Goal: Communication & Community: Answer question/provide support

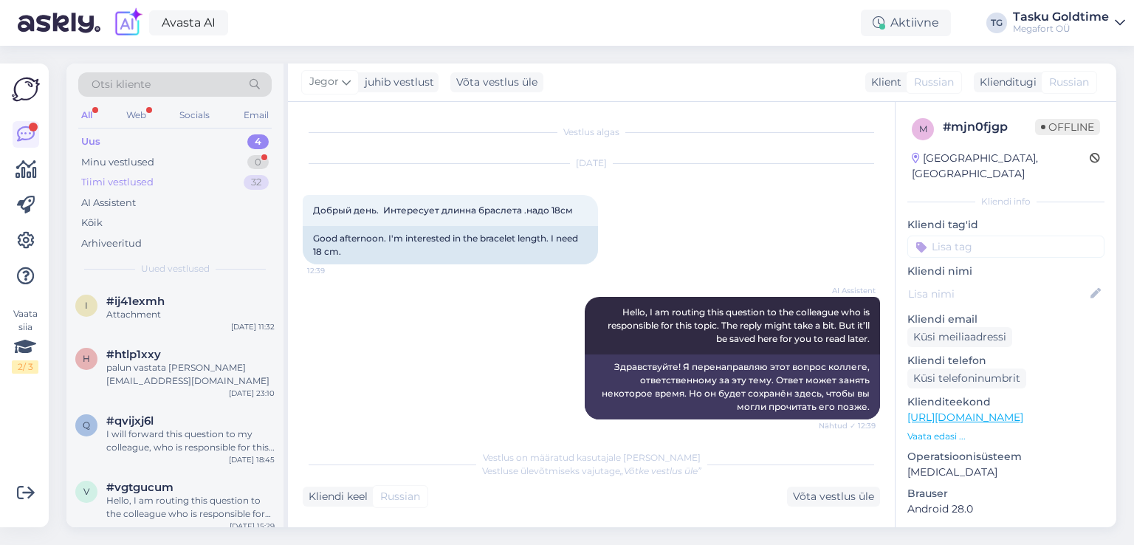
scroll to position [97, 0]
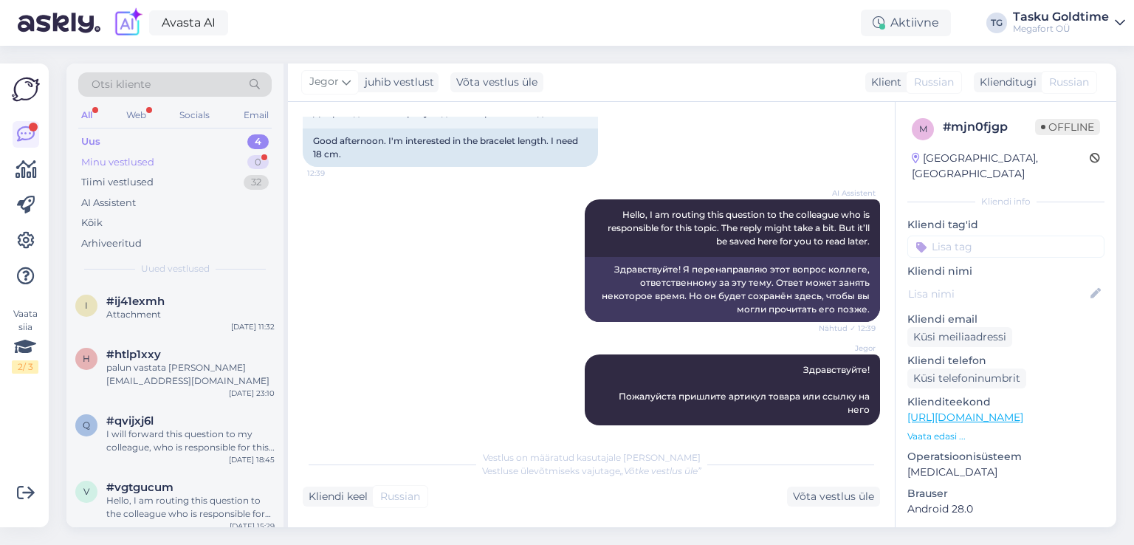
click at [250, 157] on div "0" at bounding box center [257, 162] width 21 height 15
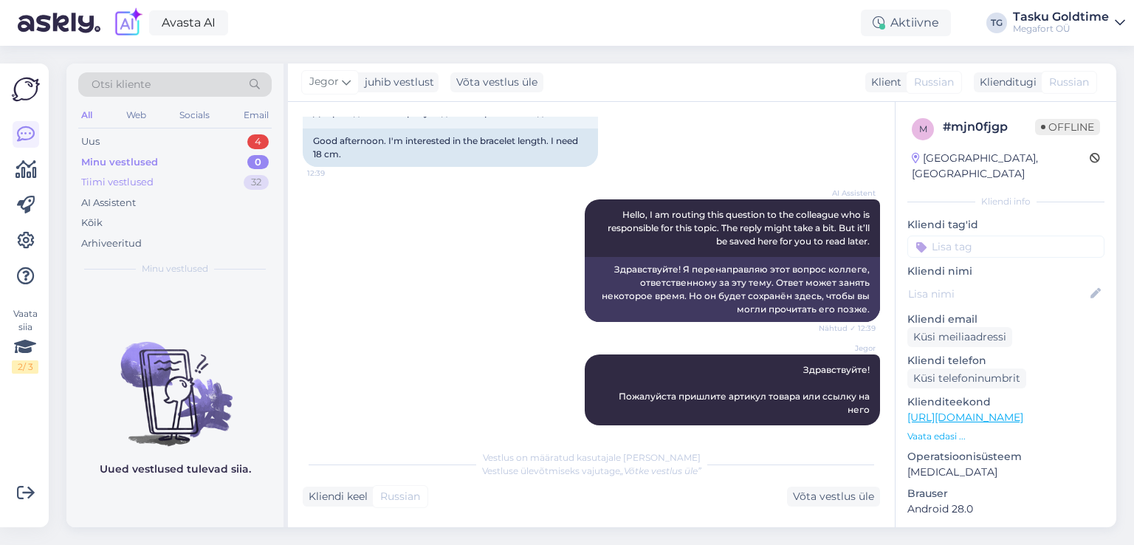
click at [248, 179] on div "32" at bounding box center [256, 182] width 25 height 15
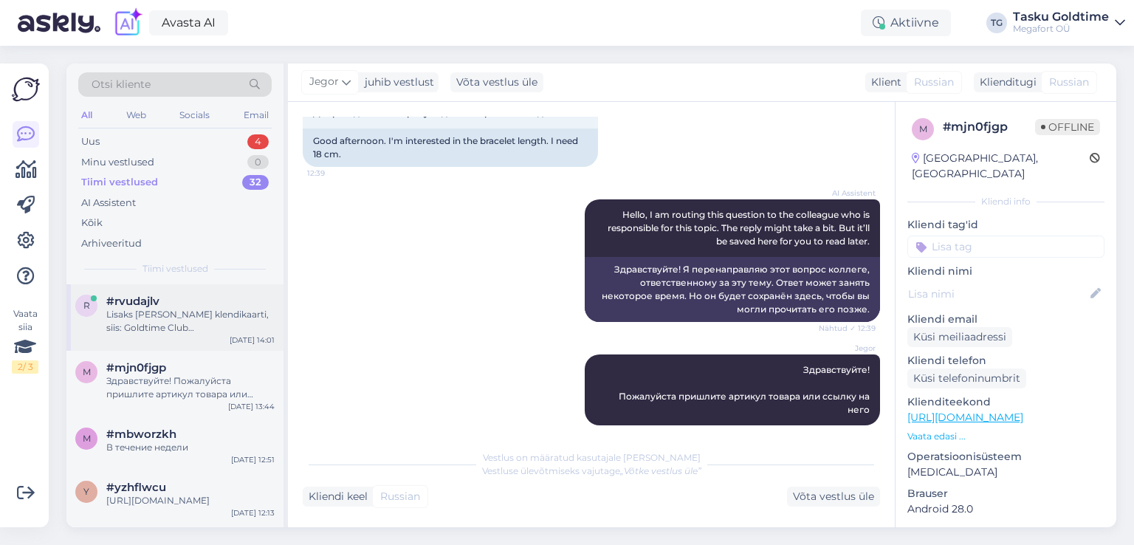
click at [209, 296] on div "#rvudajlv" at bounding box center [190, 301] width 168 height 13
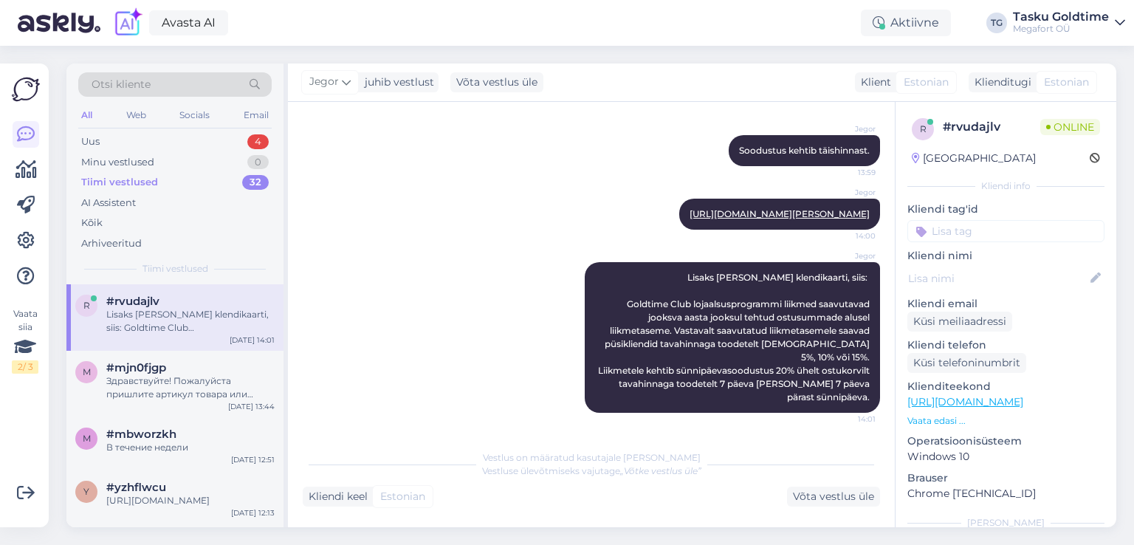
scroll to position [1204, 0]
click at [224, 374] on div "Здравствуйте! Пожалуйста пришлите артикул товара или ссылку на него" at bounding box center [190, 387] width 168 height 27
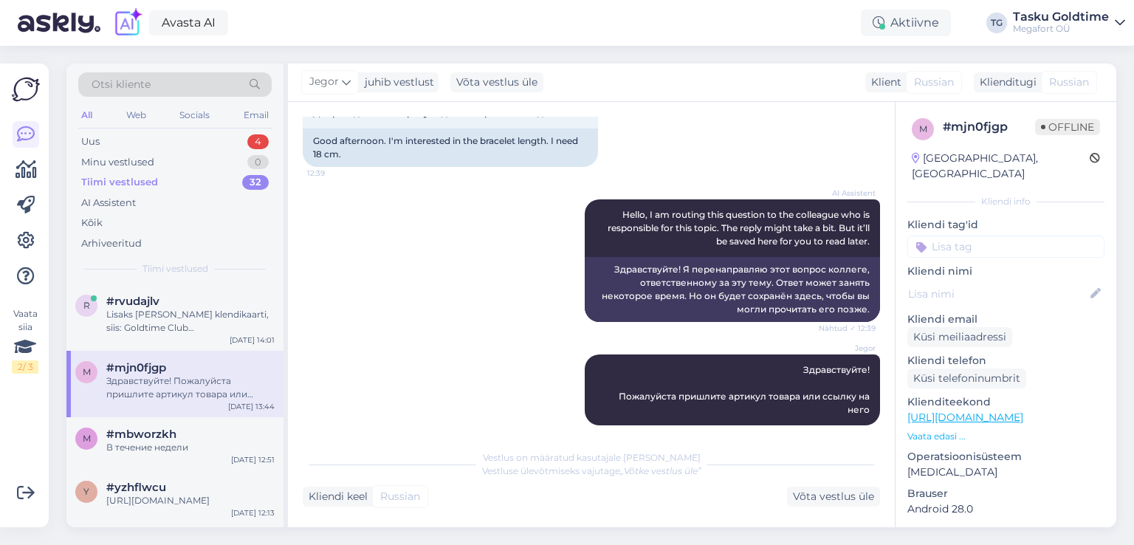
scroll to position [0, 0]
click at [213, 427] on div "#mbworzkh" at bounding box center [190, 433] width 168 height 13
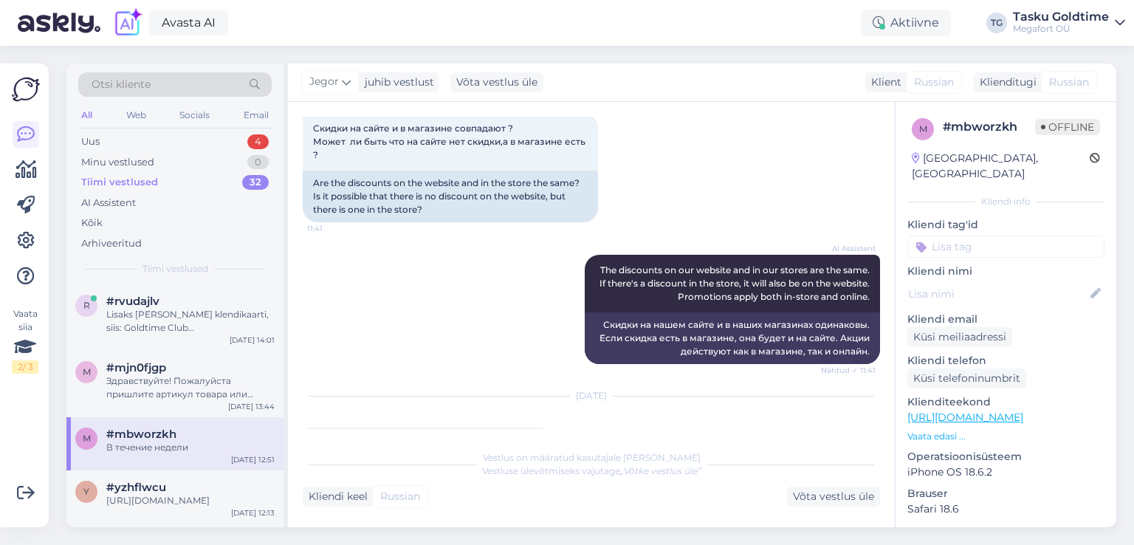
scroll to position [74, 0]
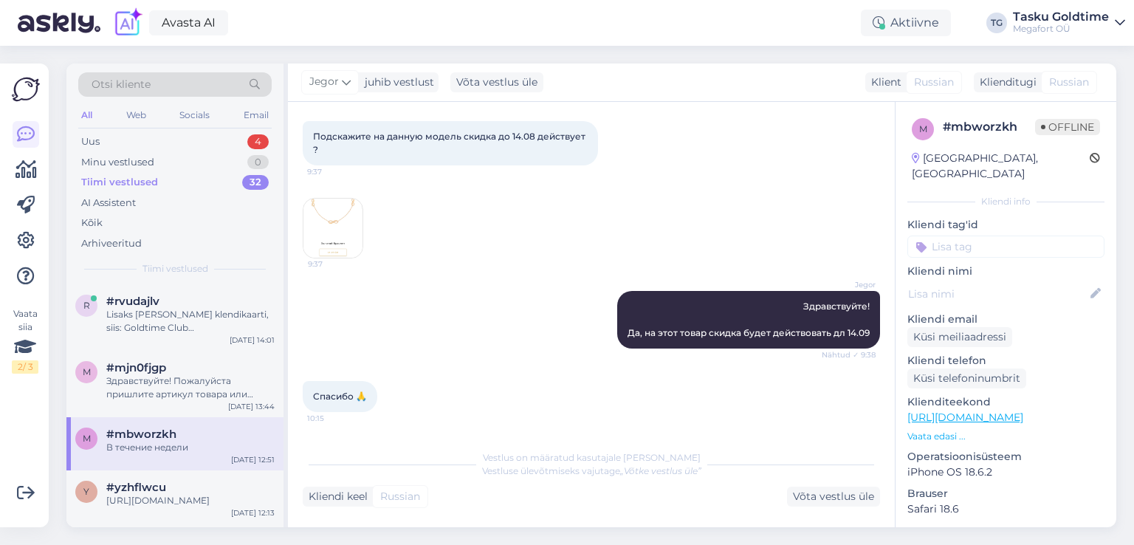
click at [334, 213] on img at bounding box center [332, 228] width 59 height 59
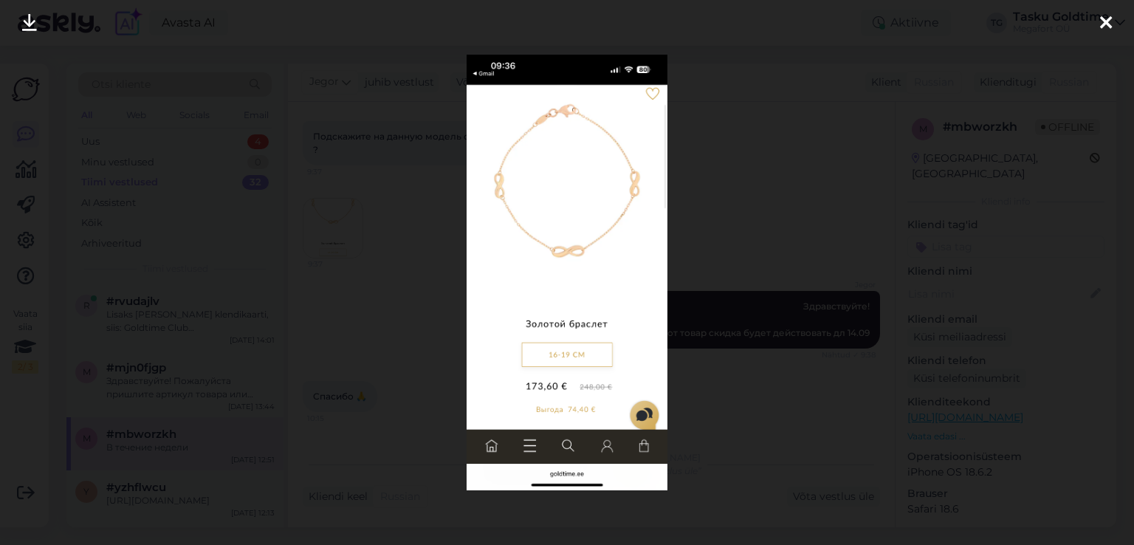
click at [347, 229] on div at bounding box center [567, 272] width 1134 height 545
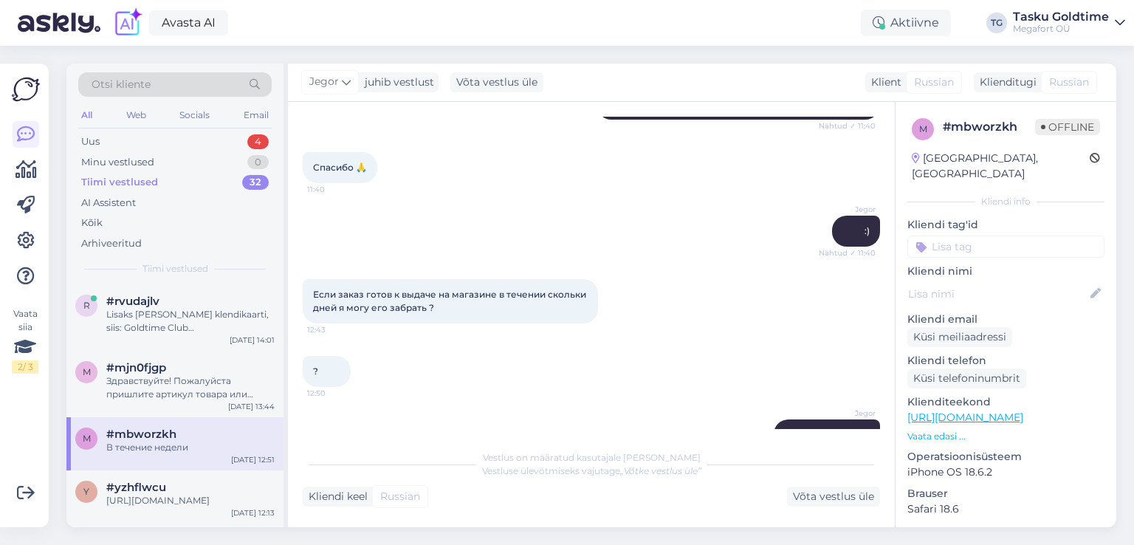
scroll to position [1145, 0]
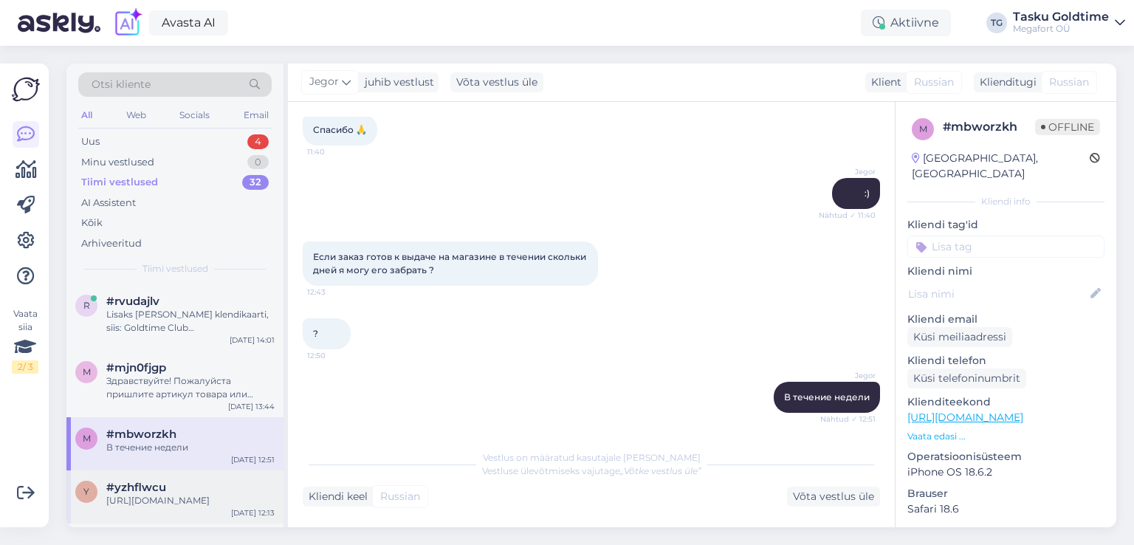
click at [186, 497] on div "[URL][DOMAIN_NAME]" at bounding box center [190, 500] width 168 height 13
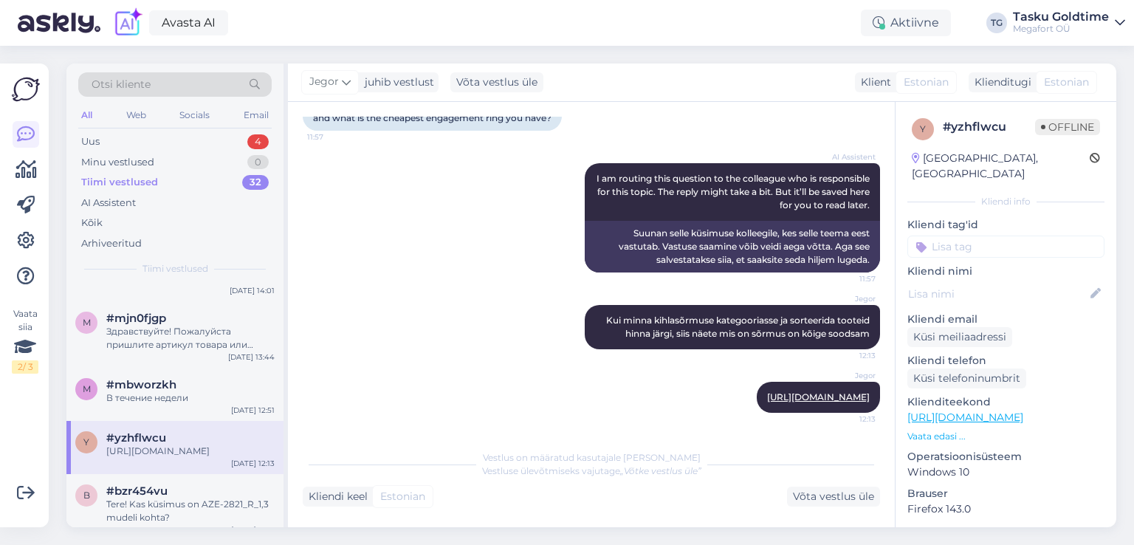
scroll to position [148, 0]
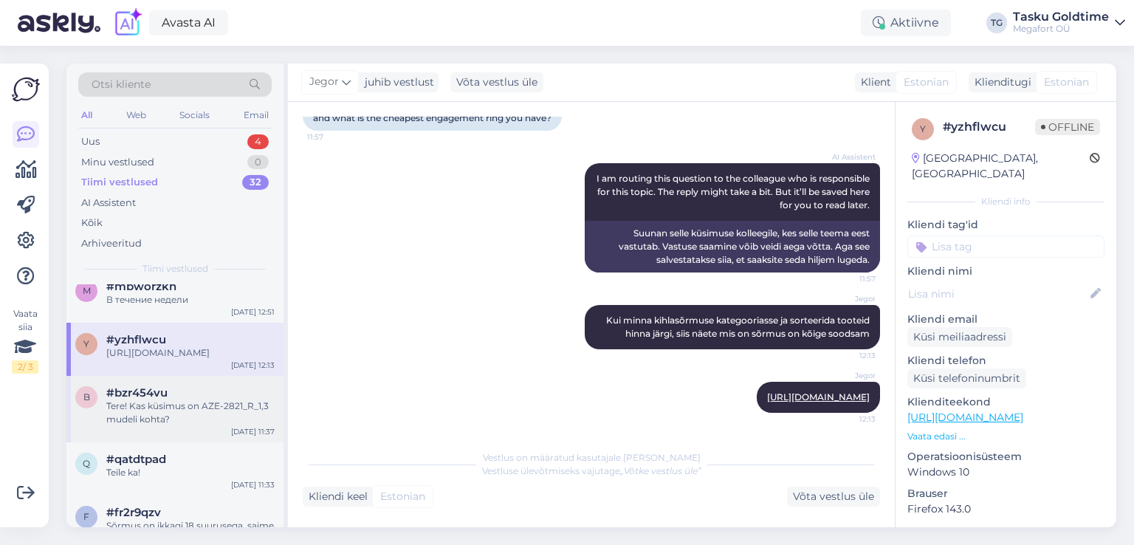
click at [229, 399] on div "#bzr454vu" at bounding box center [190, 392] width 168 height 13
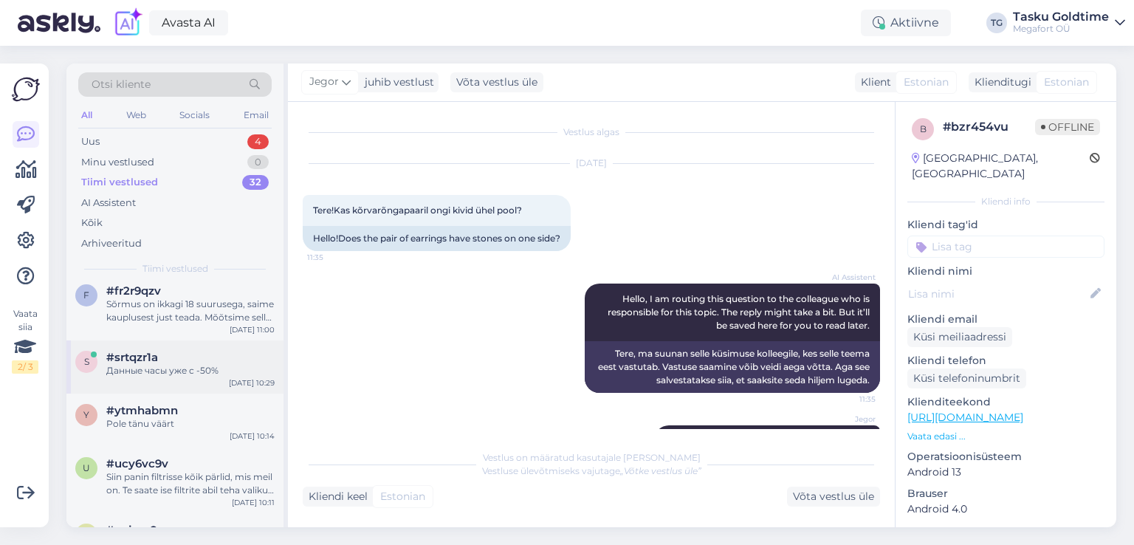
scroll to position [221, 0]
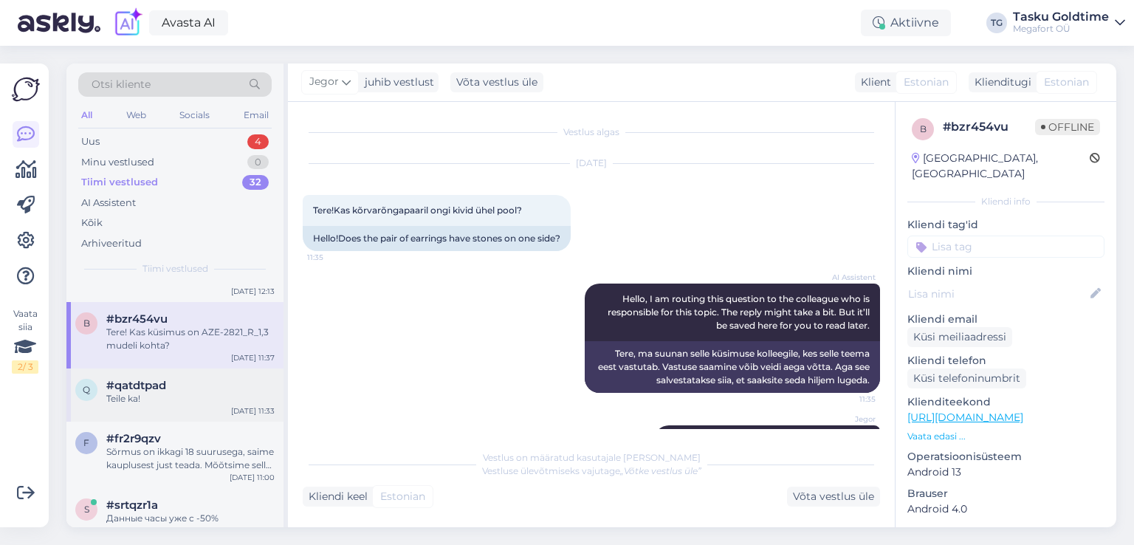
click at [219, 392] on div "#qatdtpad" at bounding box center [190, 385] width 168 height 13
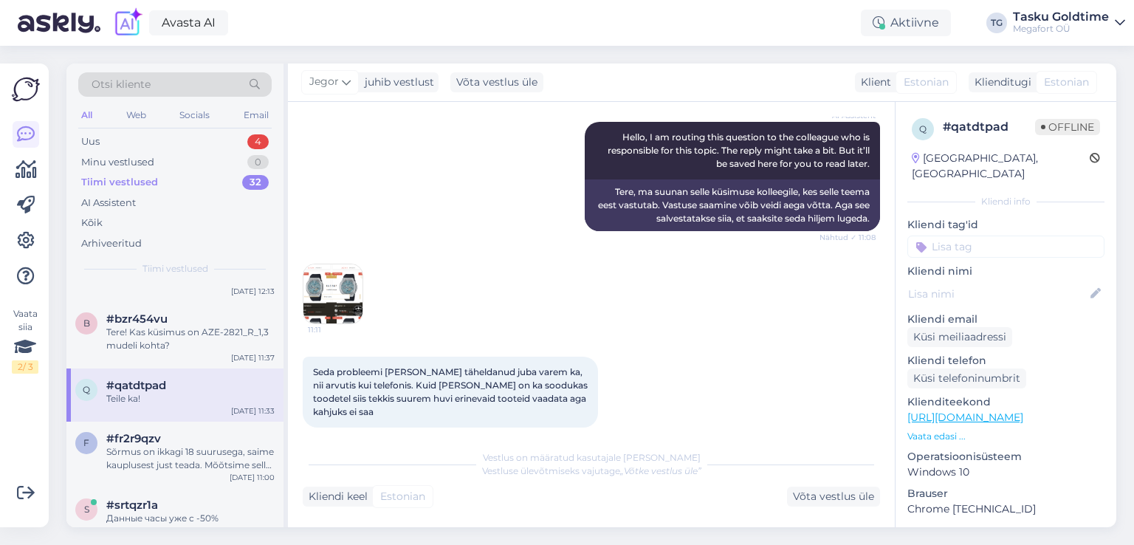
scroll to position [295, 0]
click at [332, 293] on img at bounding box center [332, 293] width 59 height 59
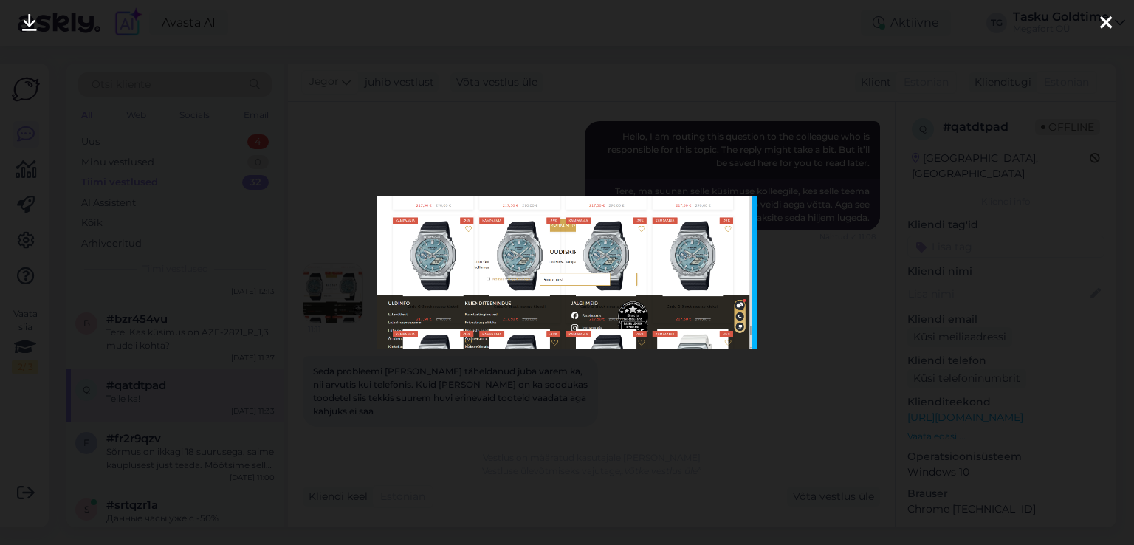
click at [306, 275] on div at bounding box center [567, 272] width 1134 height 545
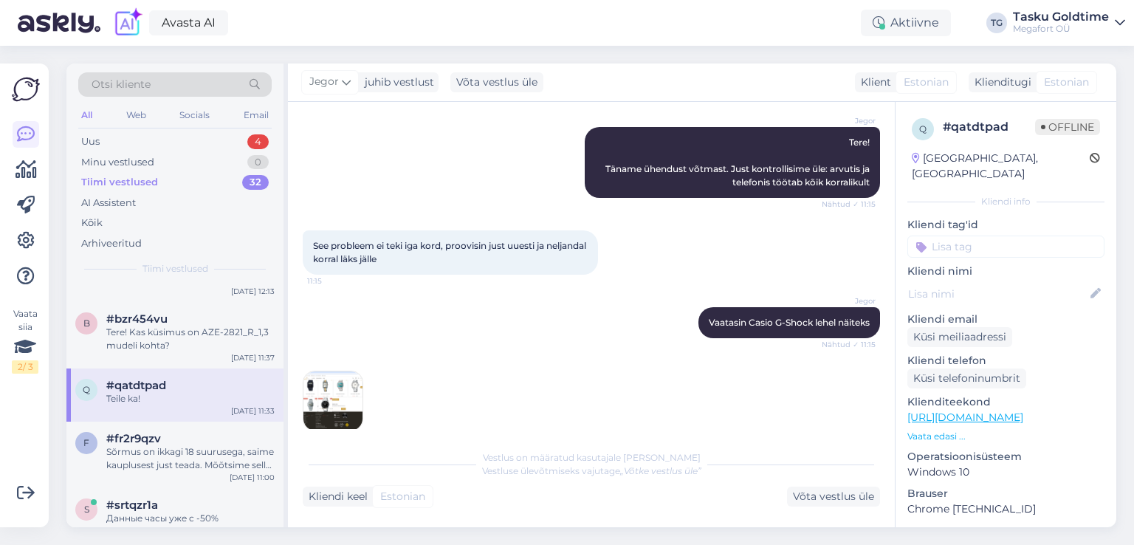
scroll to position [664, 0]
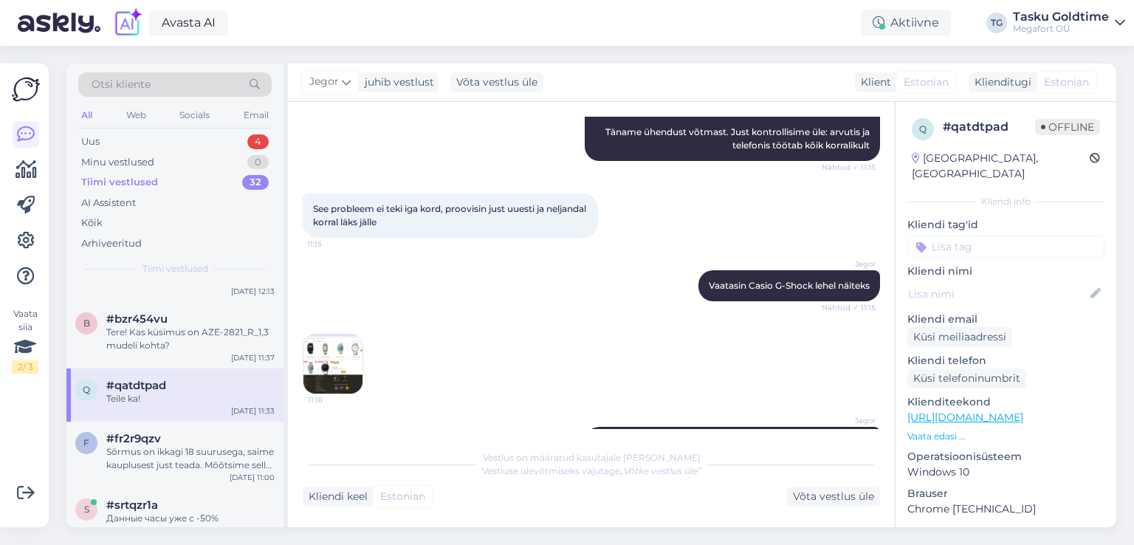
click at [325, 370] on img at bounding box center [332, 363] width 59 height 59
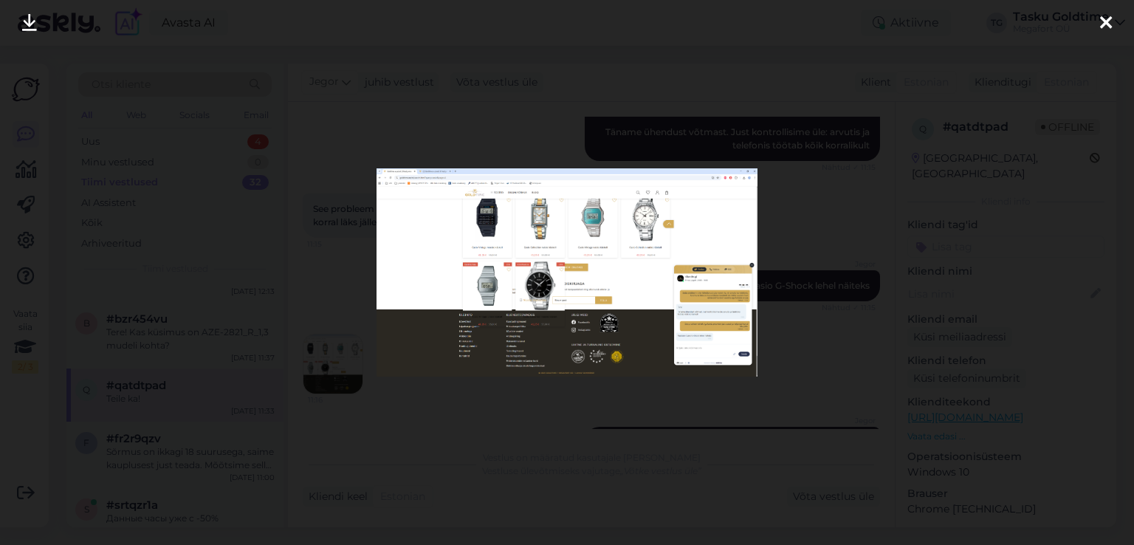
click at [340, 343] on div at bounding box center [567, 272] width 1134 height 545
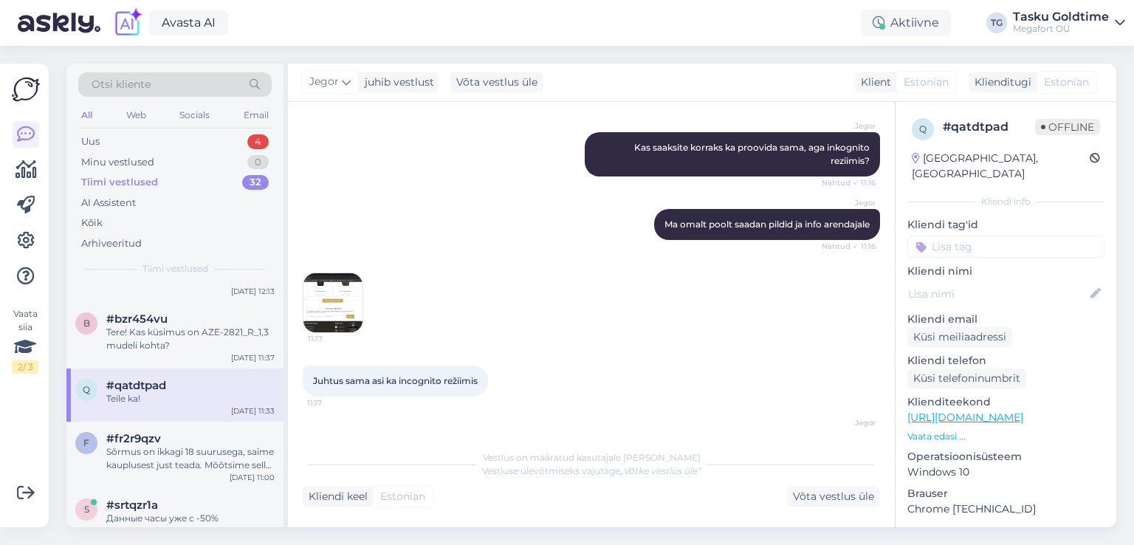
scroll to position [960, 0]
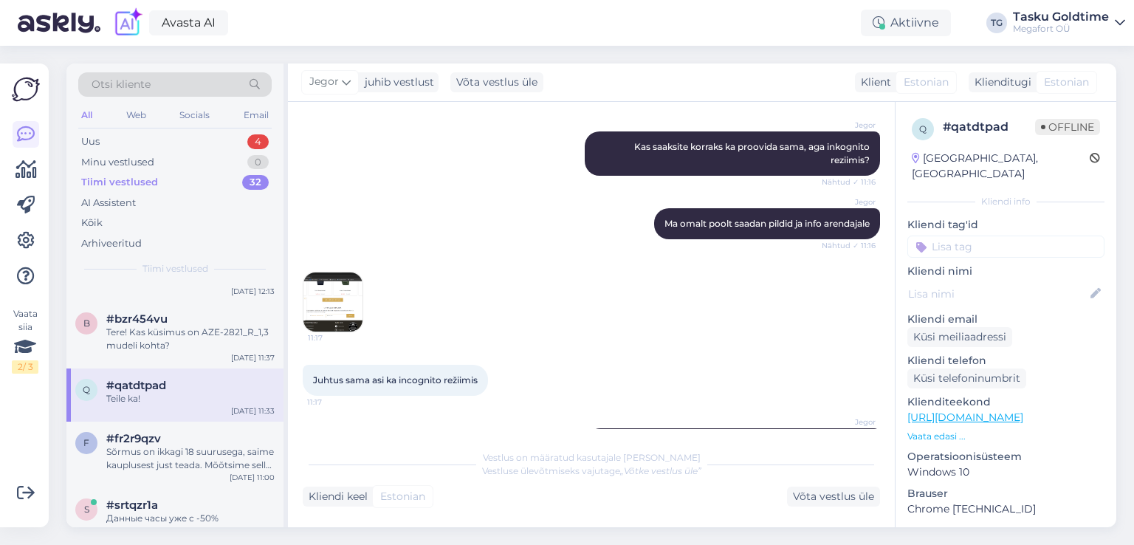
click at [321, 328] on img at bounding box center [332, 301] width 59 height 59
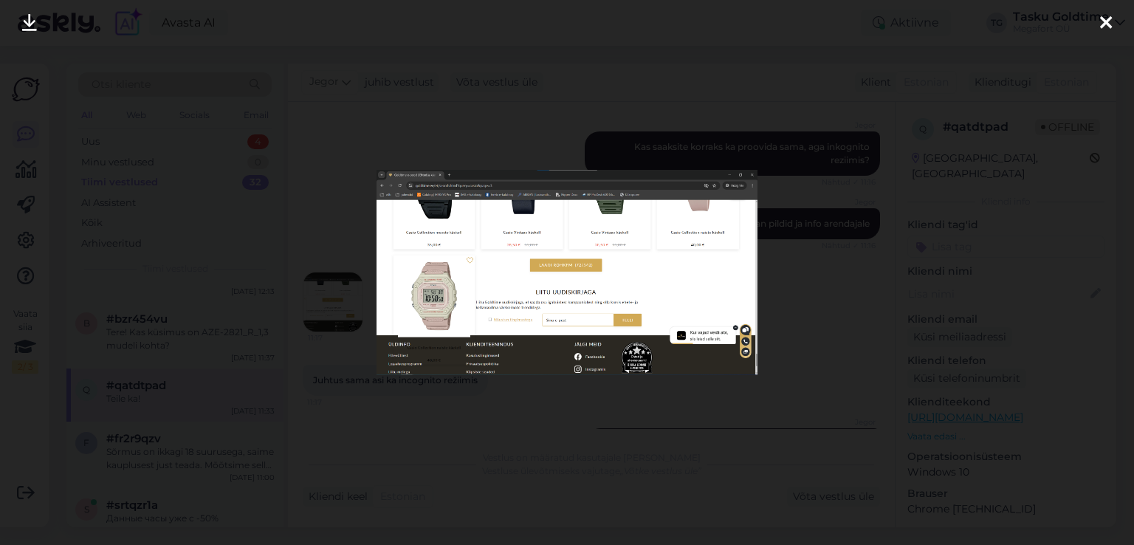
click at [321, 328] on div at bounding box center [567, 272] width 1134 height 545
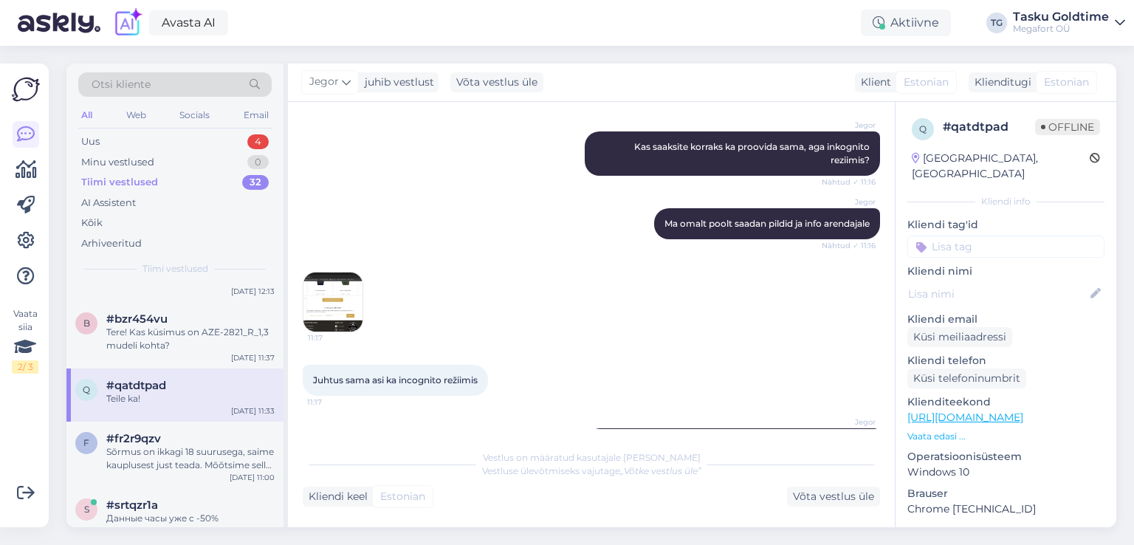
scroll to position [1181, 0]
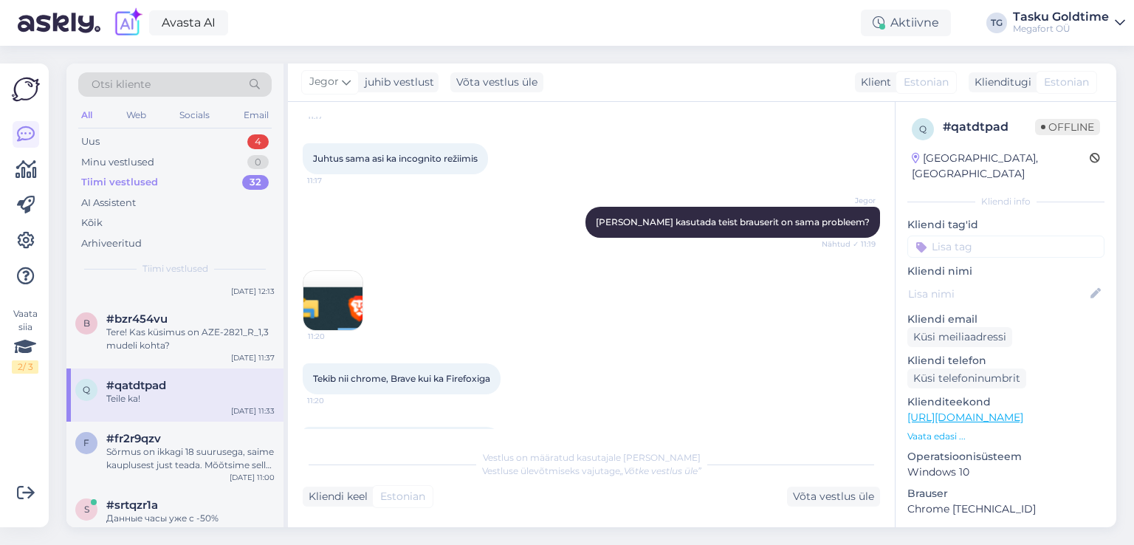
click at [360, 316] on img at bounding box center [332, 300] width 59 height 59
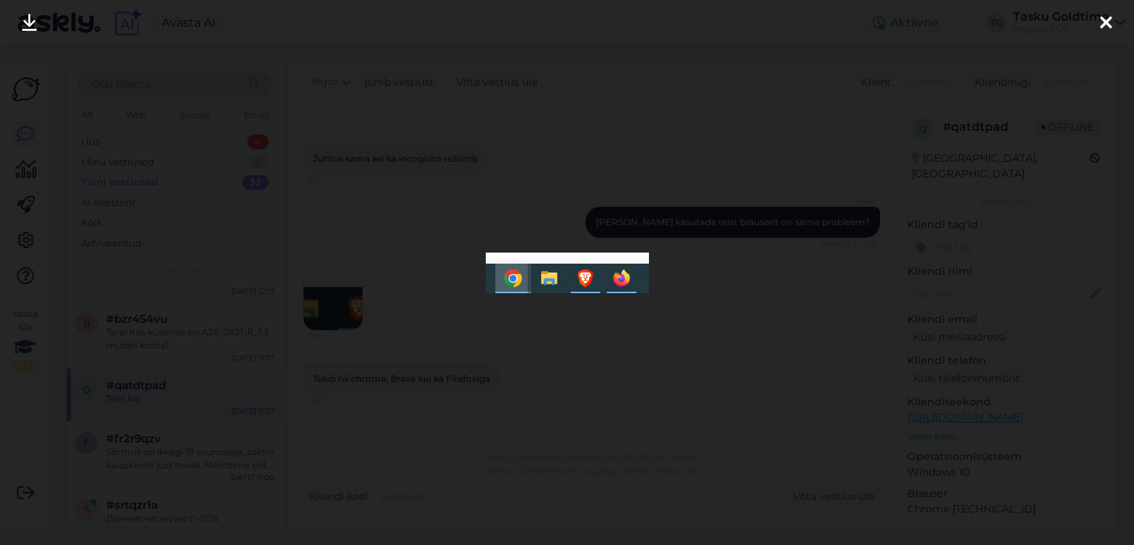
click at [360, 317] on div at bounding box center [567, 272] width 1134 height 545
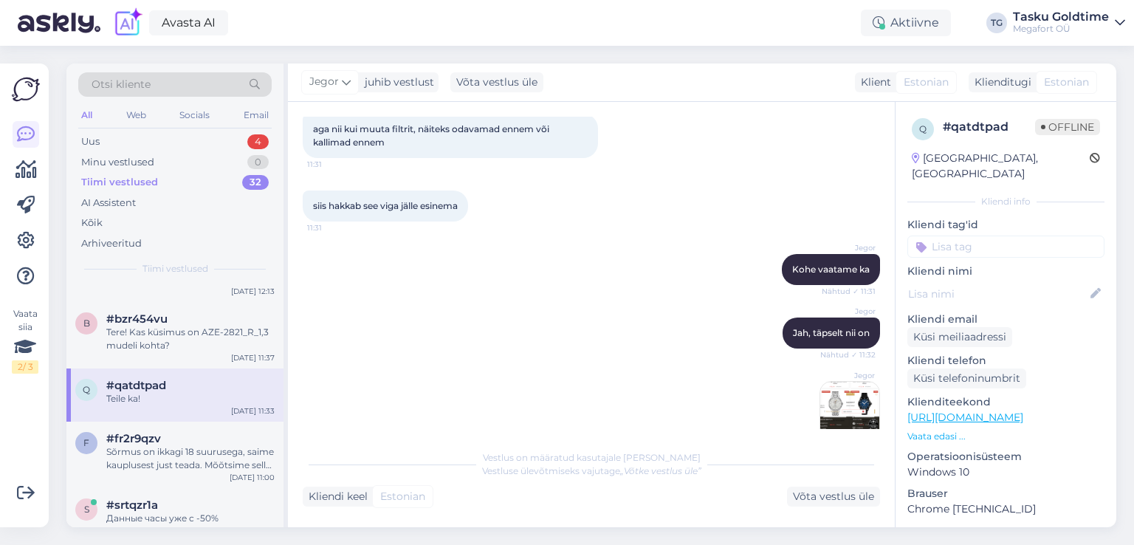
scroll to position [2363, 0]
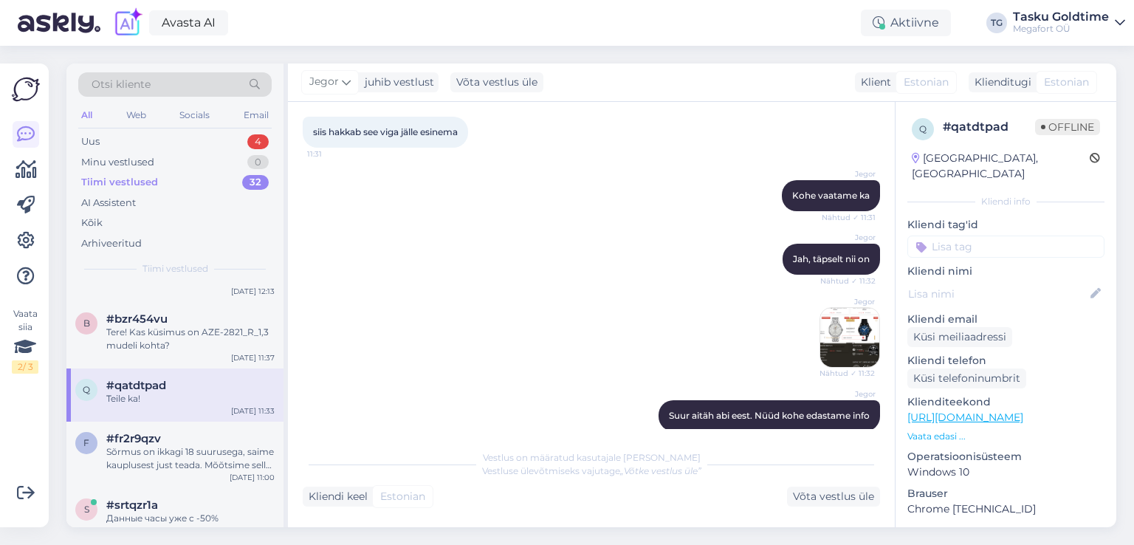
click at [842, 314] on img at bounding box center [849, 337] width 59 height 59
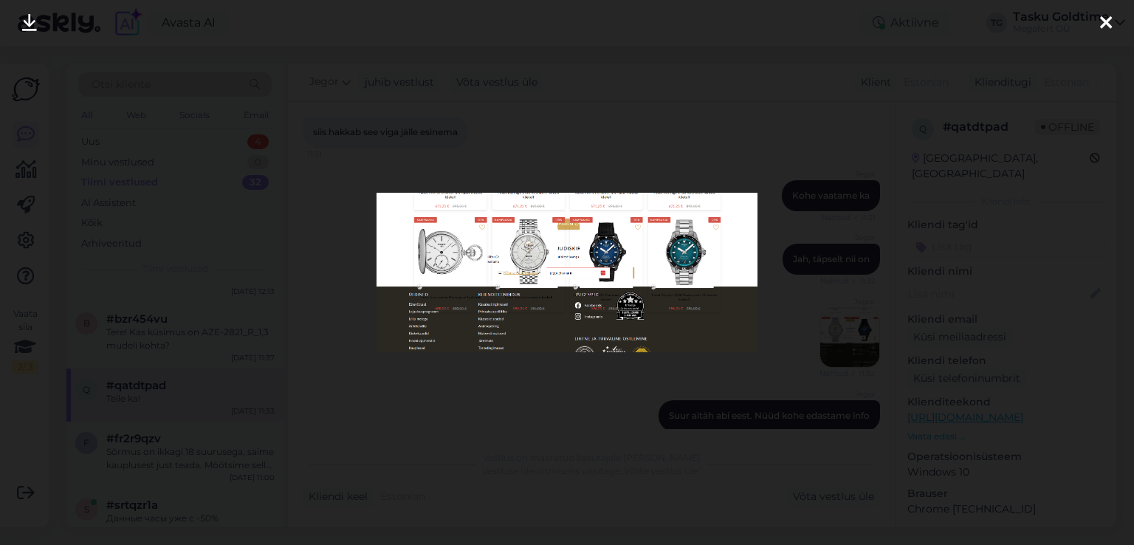
click at [828, 298] on div at bounding box center [567, 272] width 1134 height 545
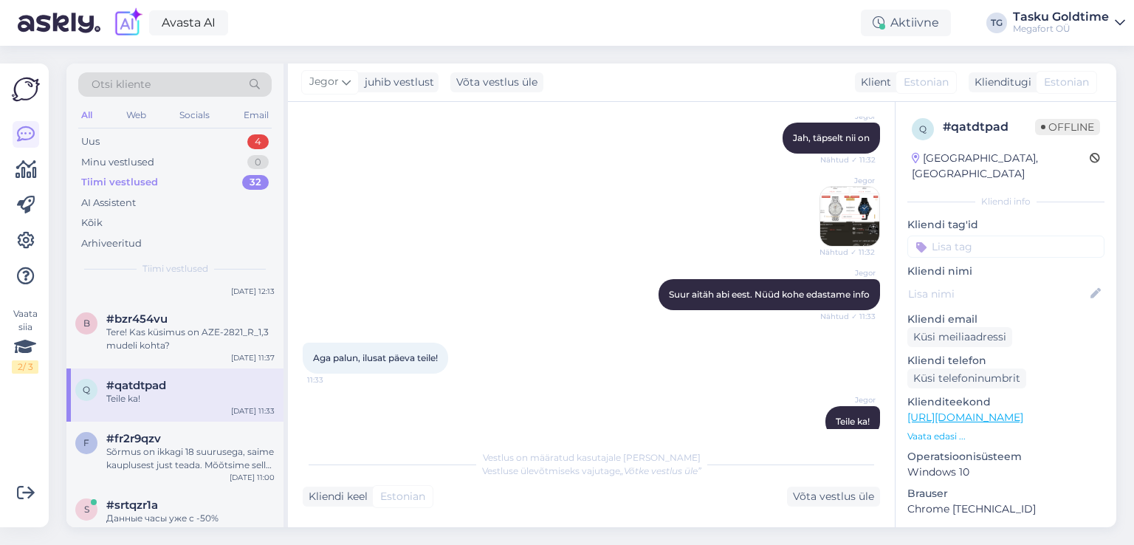
scroll to position [2493, 0]
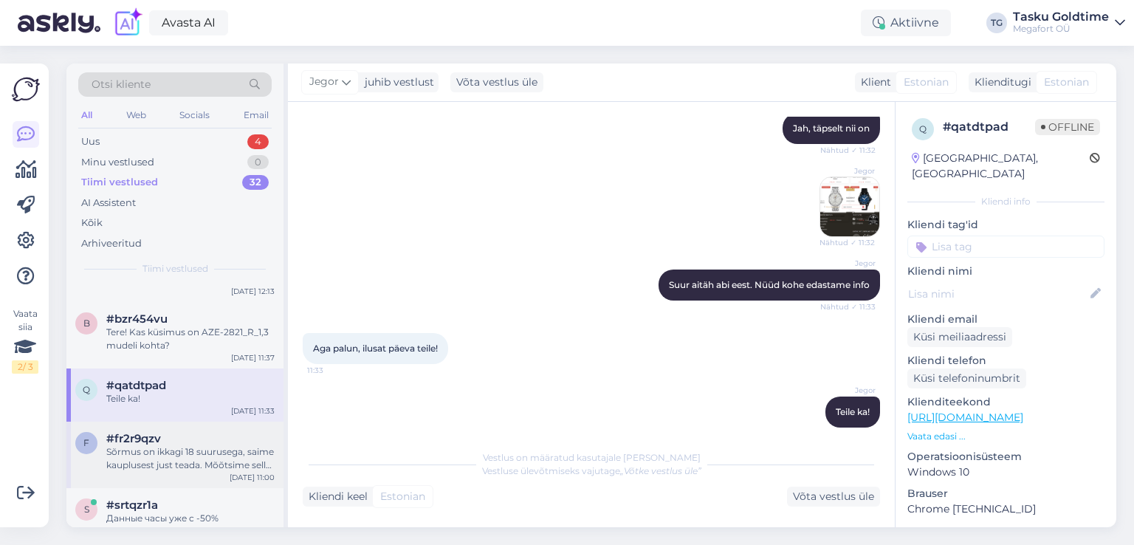
click at [167, 472] on div "Sõrmus on ikkagi 18 suurusega, saime kauplusest just teada. Mõõtsime selle üle.…" at bounding box center [190, 458] width 168 height 27
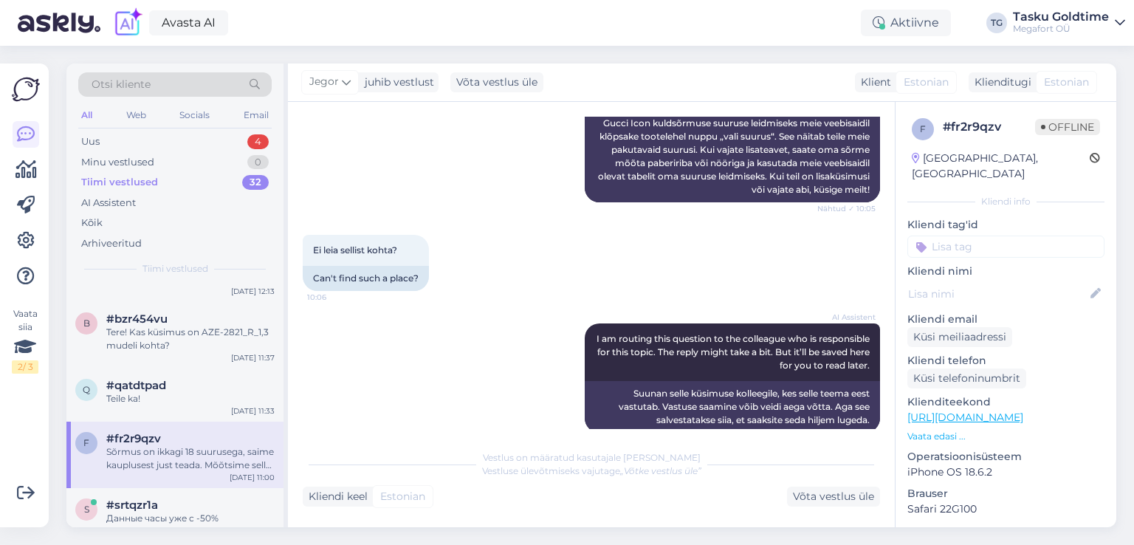
scroll to position [563, 0]
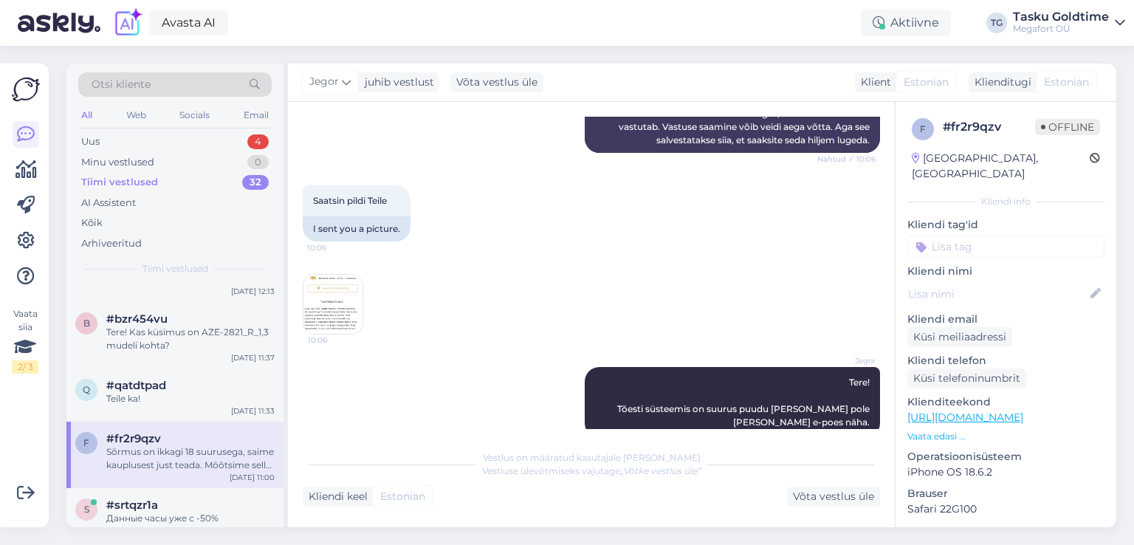
click at [329, 290] on img at bounding box center [332, 304] width 59 height 59
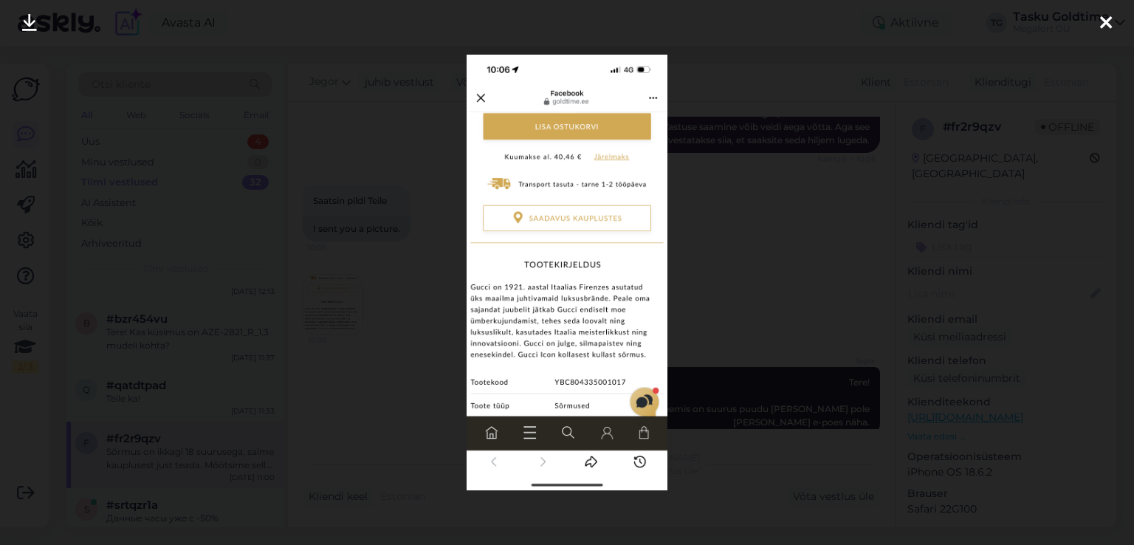
click at [329, 290] on div at bounding box center [567, 272] width 1134 height 545
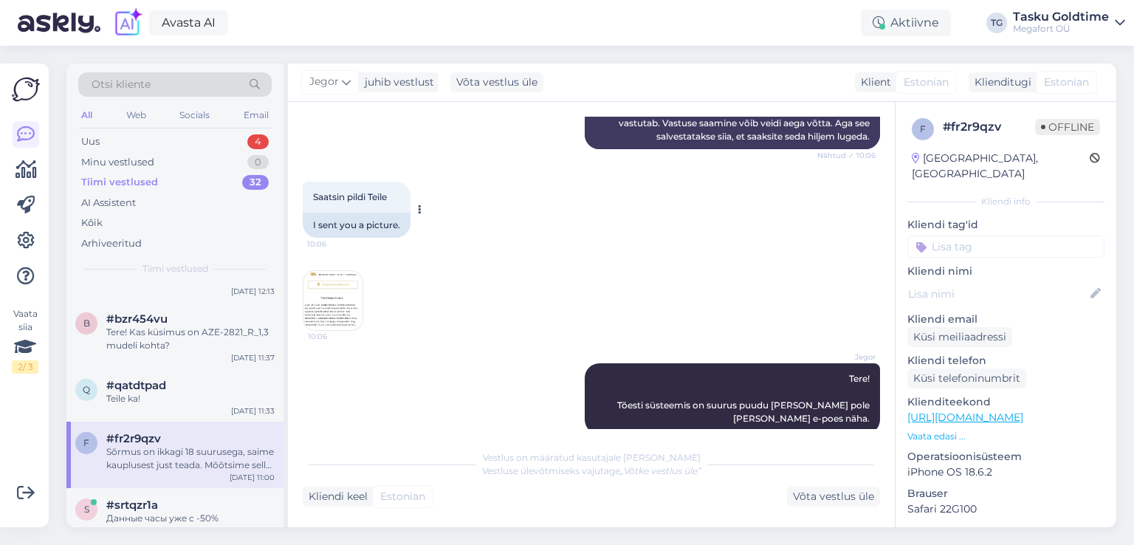
scroll to position [591, 0]
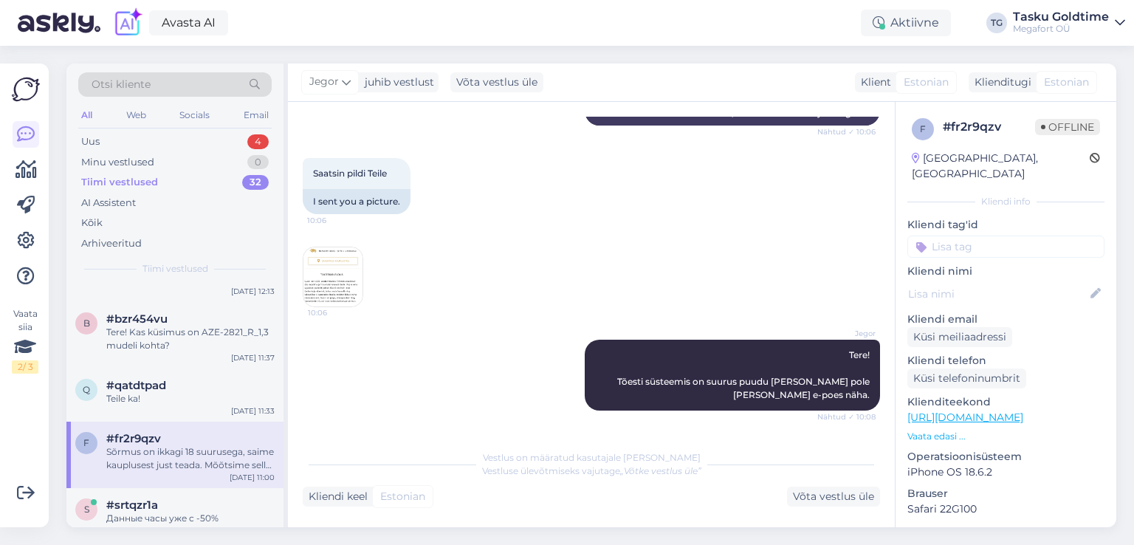
click at [337, 286] on img at bounding box center [332, 276] width 59 height 59
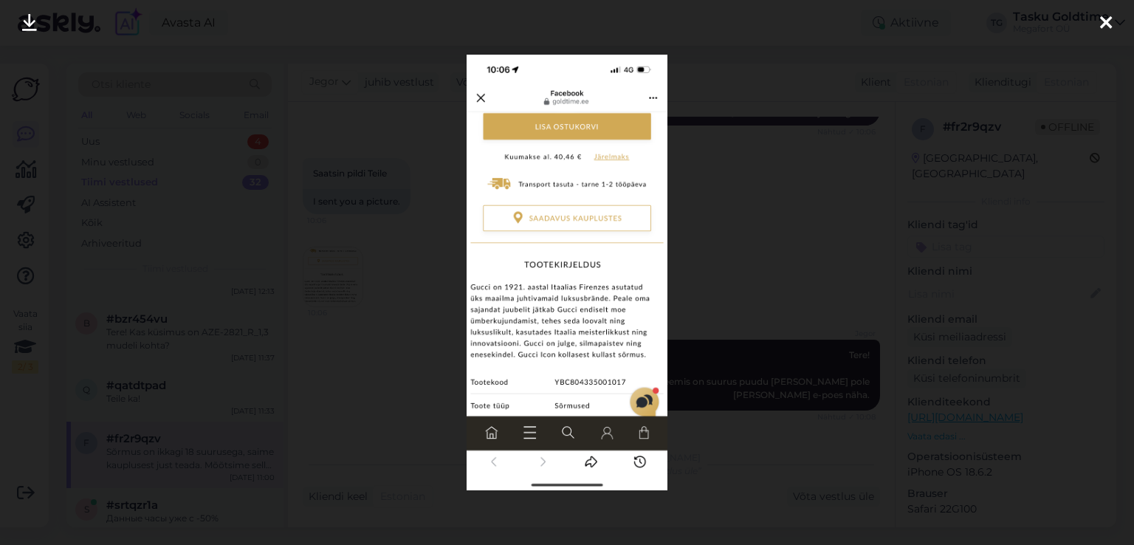
click at [337, 286] on div at bounding box center [567, 272] width 1134 height 545
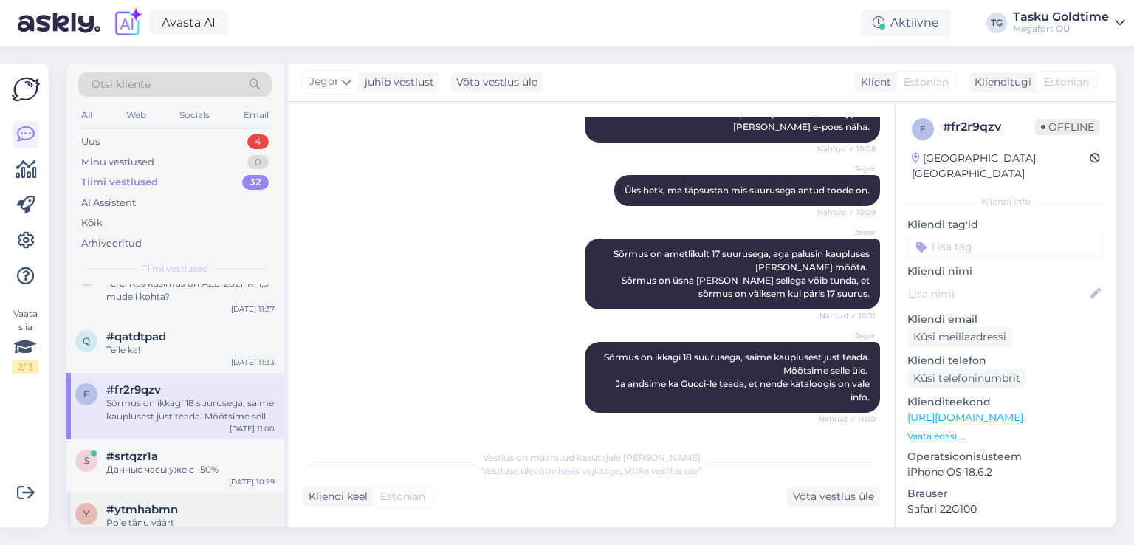
scroll to position [295, 0]
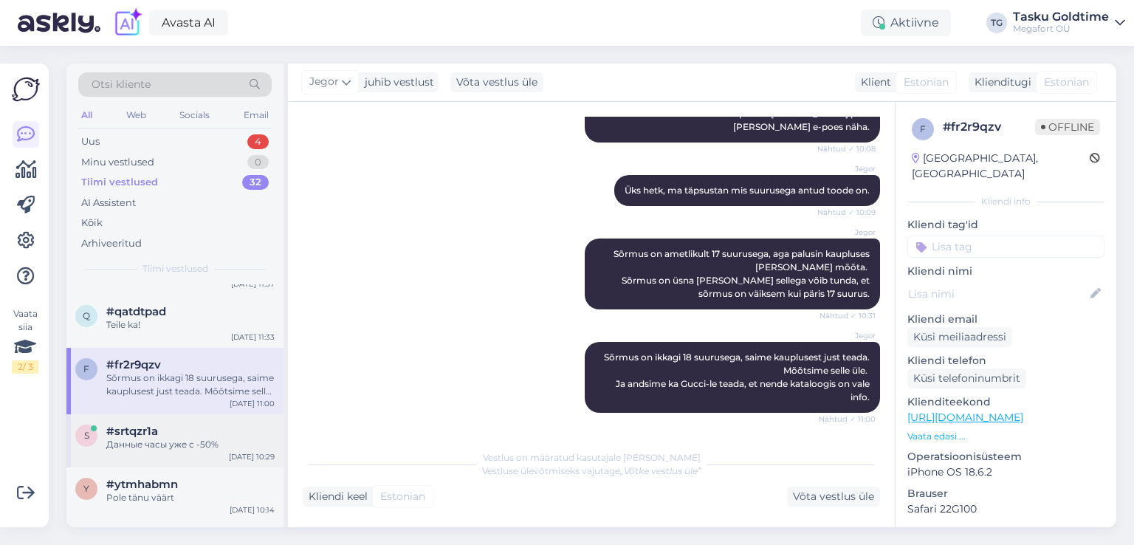
click at [188, 438] on div "#srtqzr1a" at bounding box center [190, 431] width 168 height 13
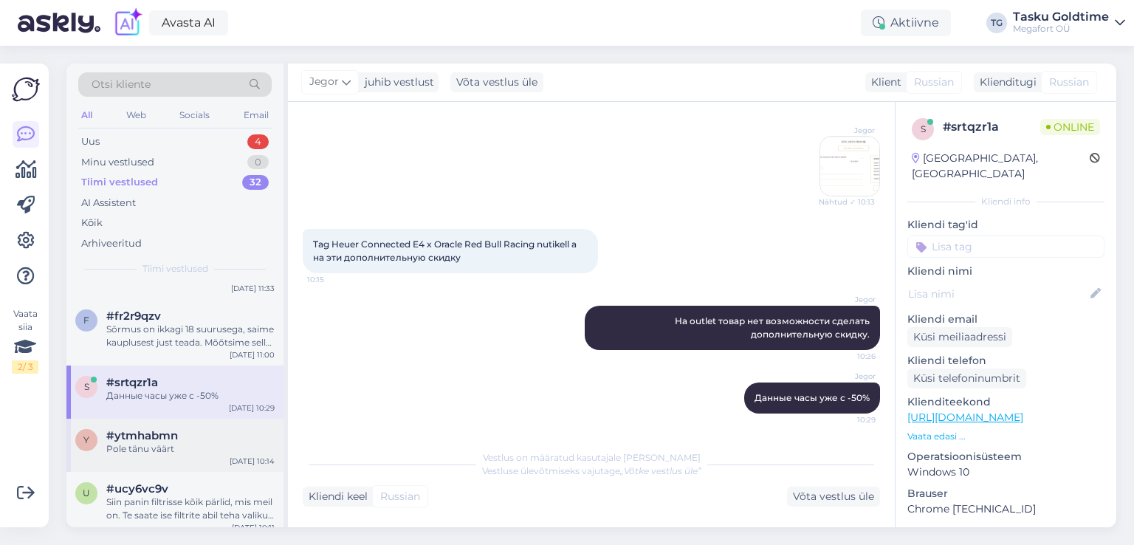
scroll to position [369, 0]
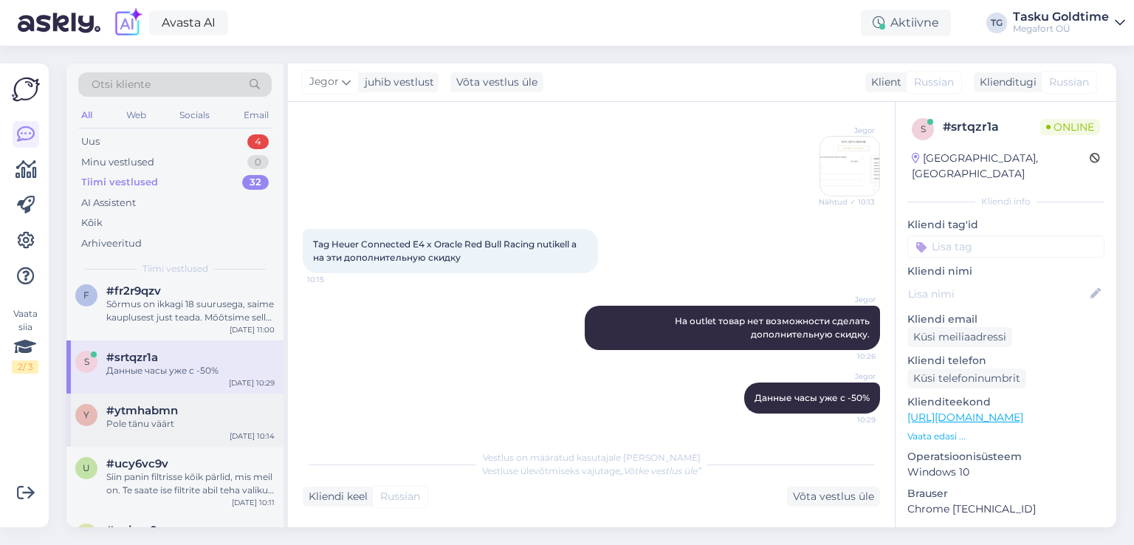
click at [229, 417] on div "#ytmhabmn" at bounding box center [190, 410] width 168 height 13
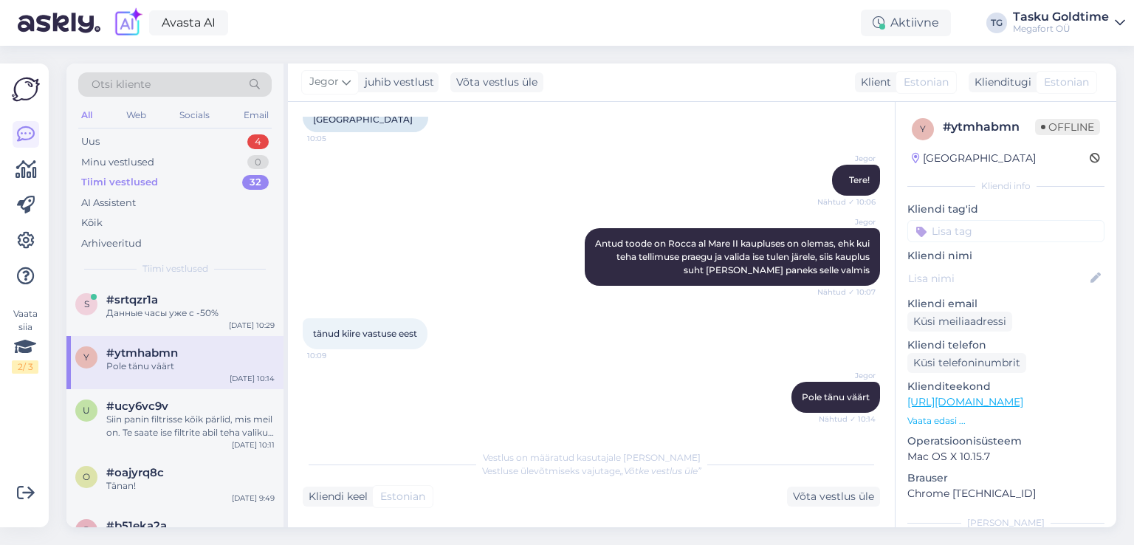
scroll to position [591, 0]
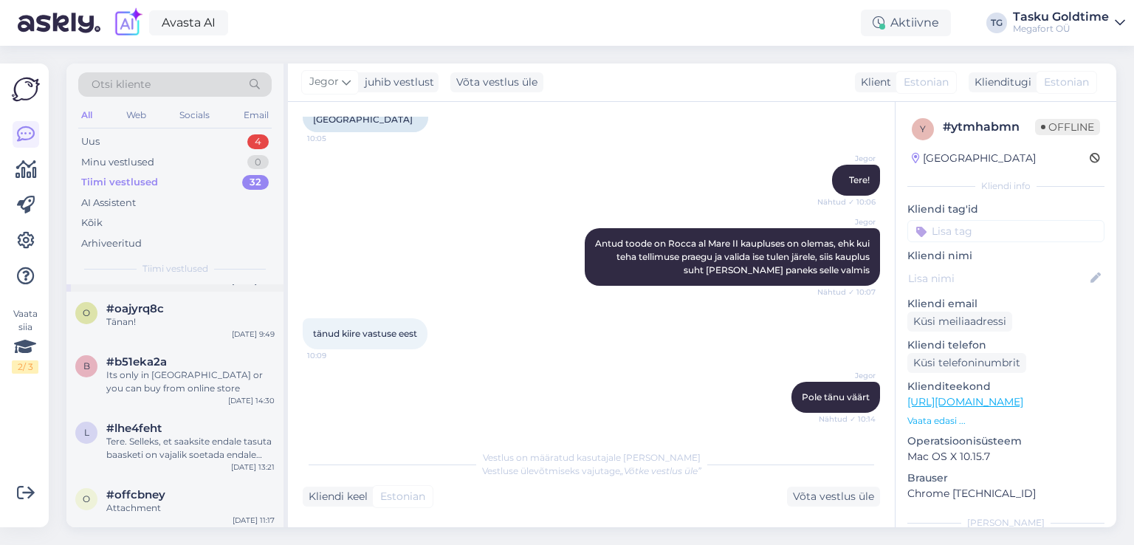
click at [219, 275] on div "Siin panin filtrisse kõik pärlid, mis meil on. Te saate ise filtrite abil teha …" at bounding box center [190, 262] width 168 height 27
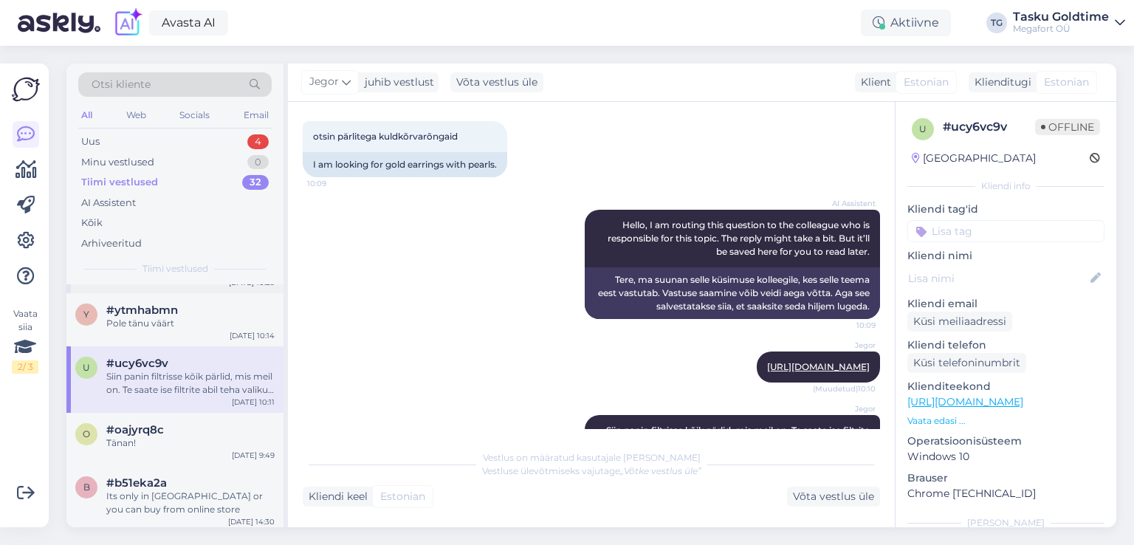
scroll to position [443, 0]
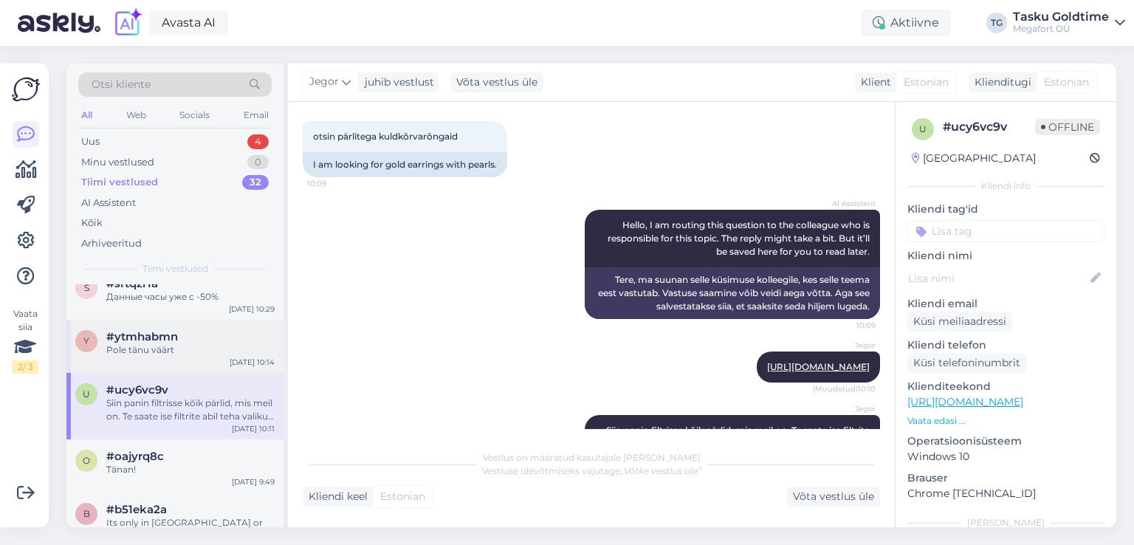
click at [186, 336] on div "y #ytmhabmn Pole tänu väärt [DATE] 10:14" at bounding box center [174, 346] width 217 height 53
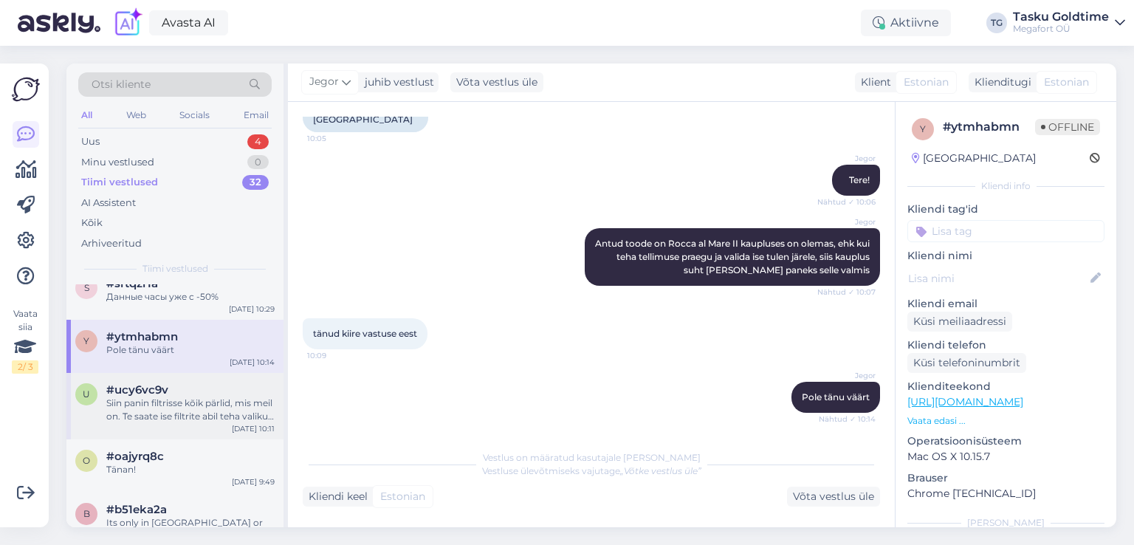
click at [168, 419] on div "Siin panin filtrisse kõik pärlid, mis meil on. Te saate ise filtrite abil teha …" at bounding box center [190, 409] width 168 height 27
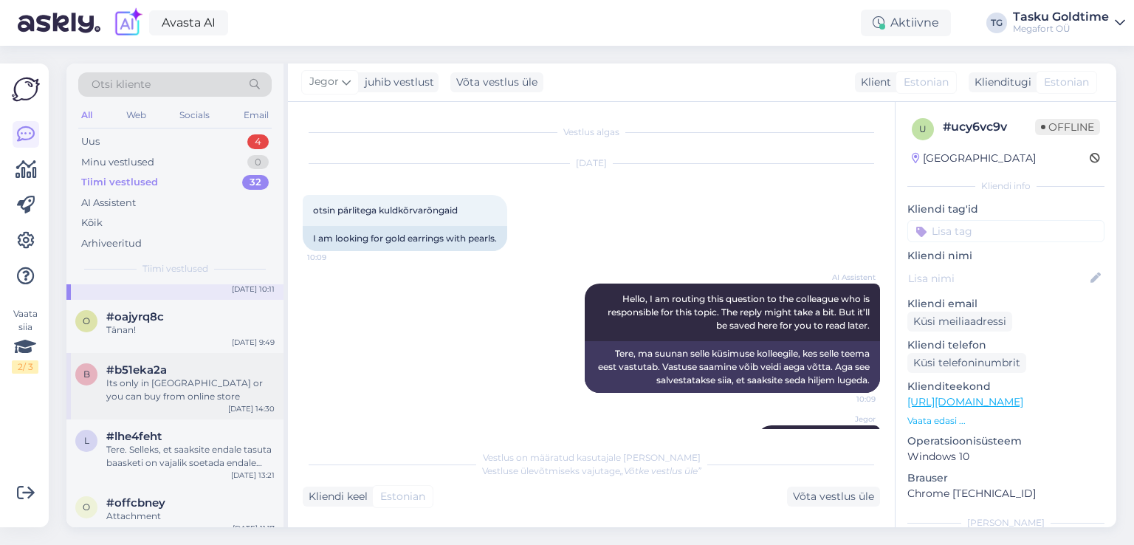
scroll to position [591, 0]
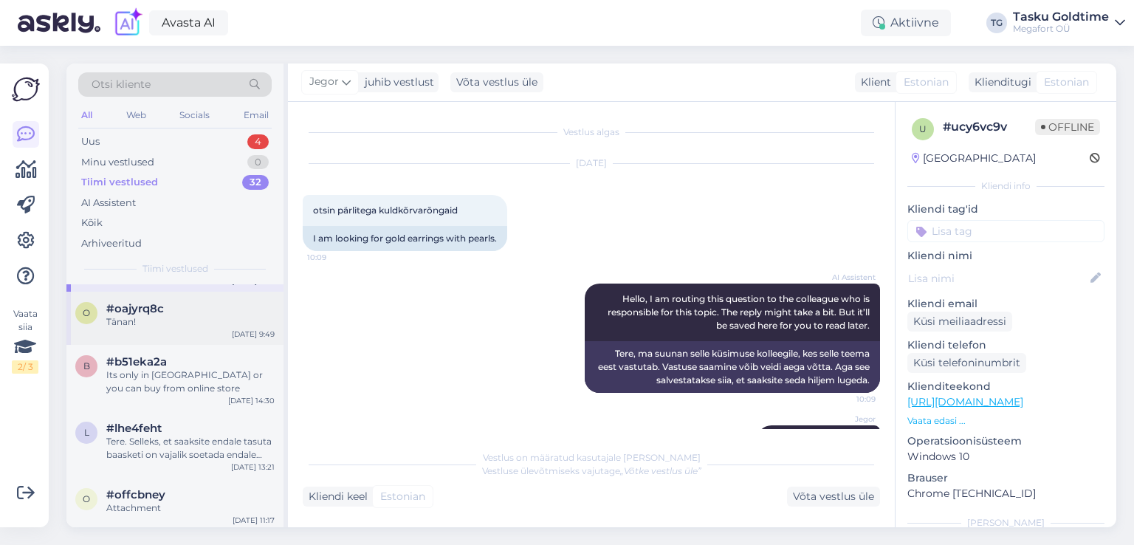
click at [213, 329] on div "Tänan!" at bounding box center [190, 321] width 168 height 13
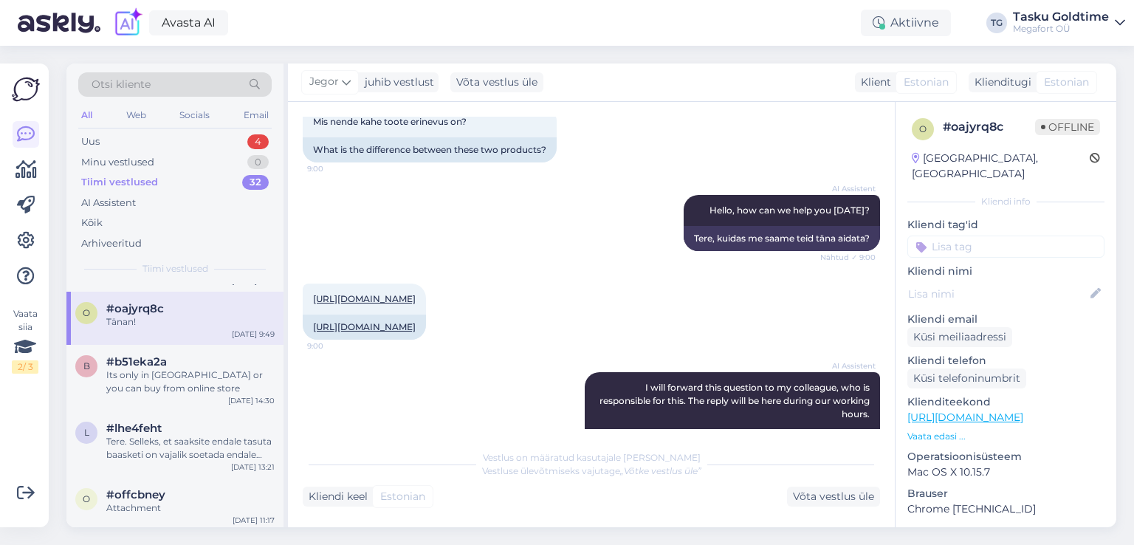
scroll to position [0, 0]
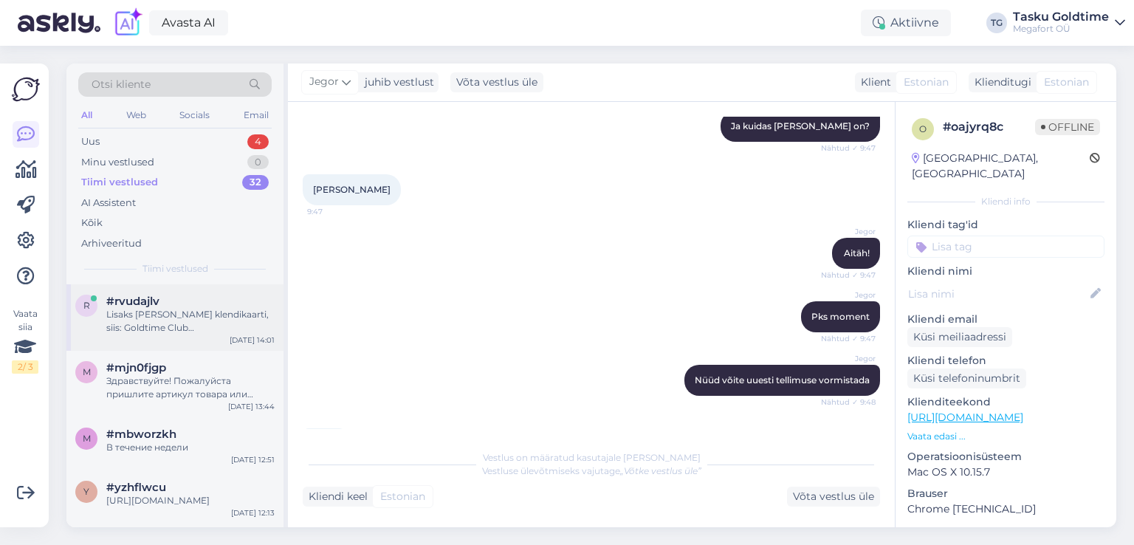
click at [205, 303] on div "#rvudajlv" at bounding box center [190, 301] width 168 height 13
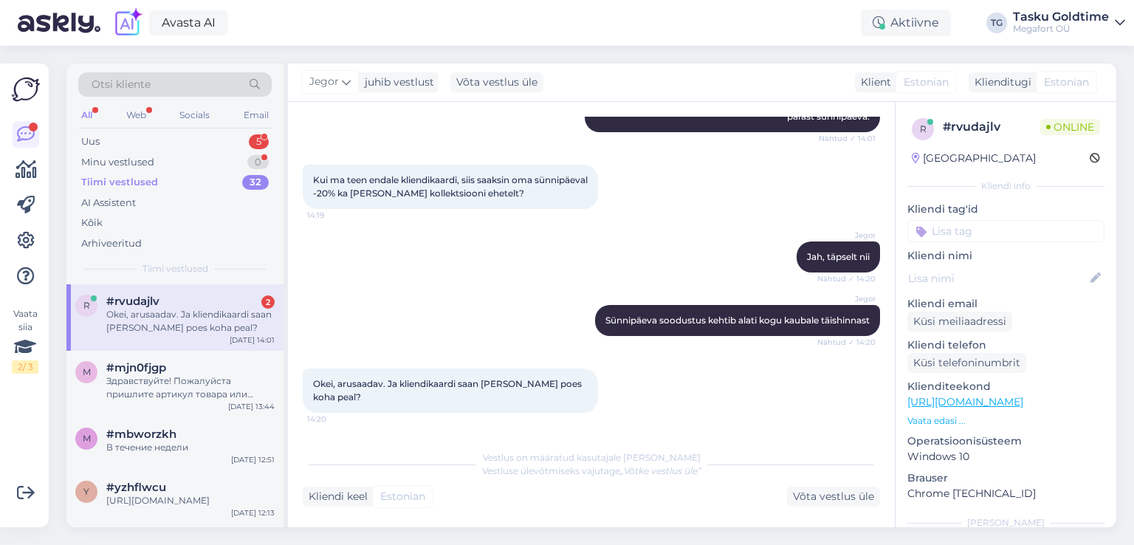
scroll to position [1485, 0]
click at [186, 134] on div "Uus 5" at bounding box center [174, 141] width 193 height 21
